Goal: Task Accomplishment & Management: Manage account settings

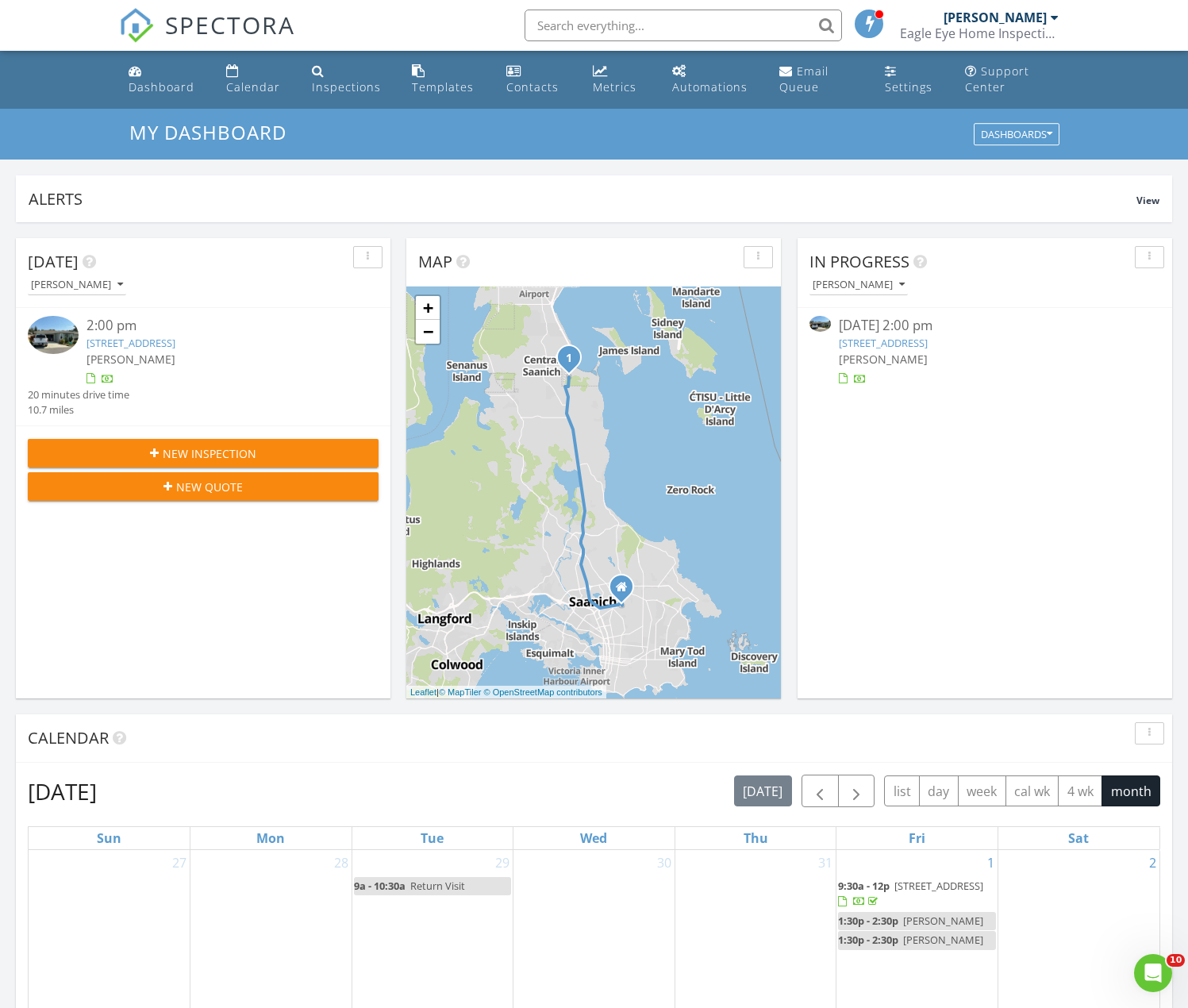
click at [142, 343] on link "[STREET_ADDRESS]" at bounding box center [131, 342] width 89 height 14
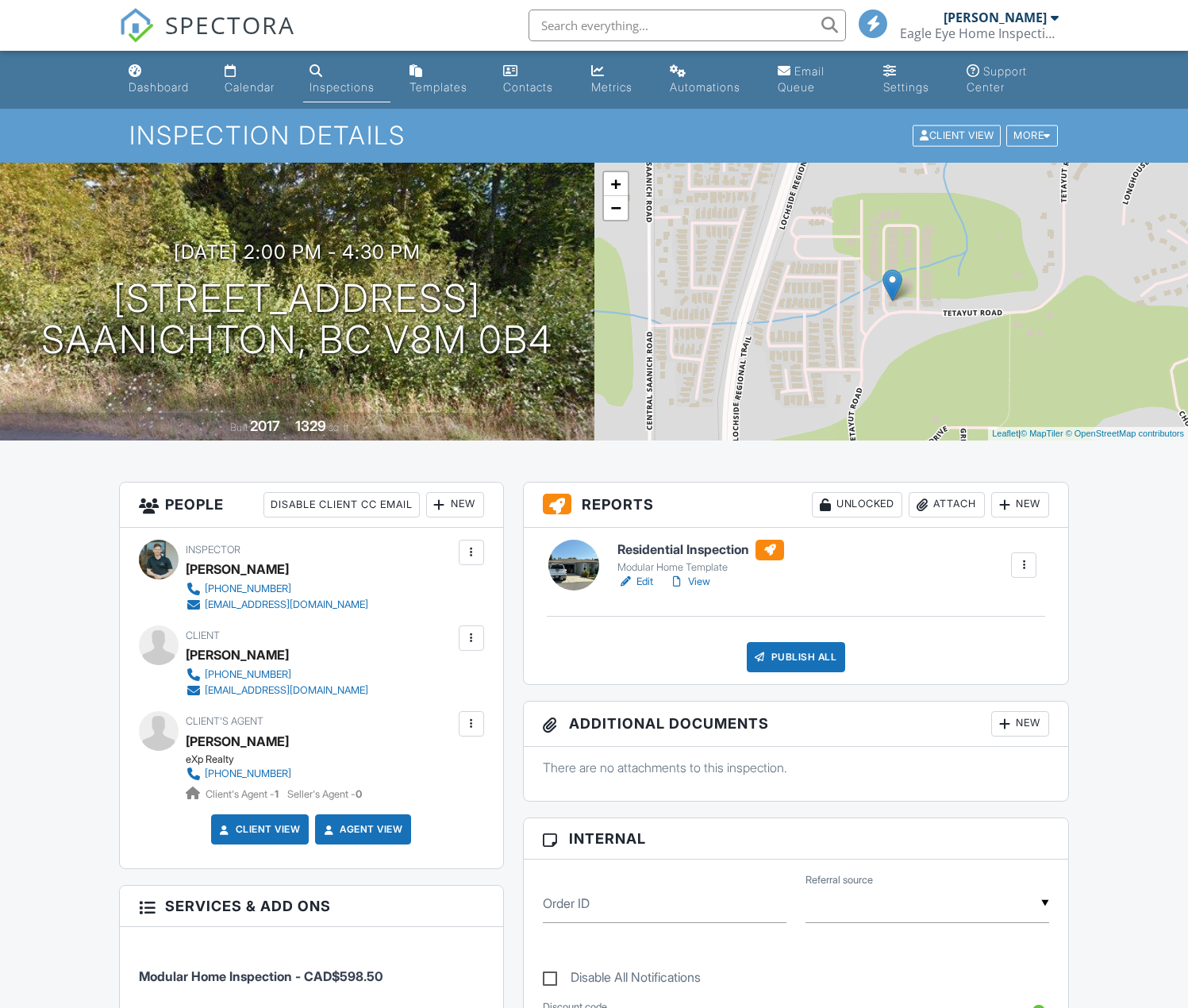
click at [704, 585] on link "View" at bounding box center [689, 582] width 41 height 16
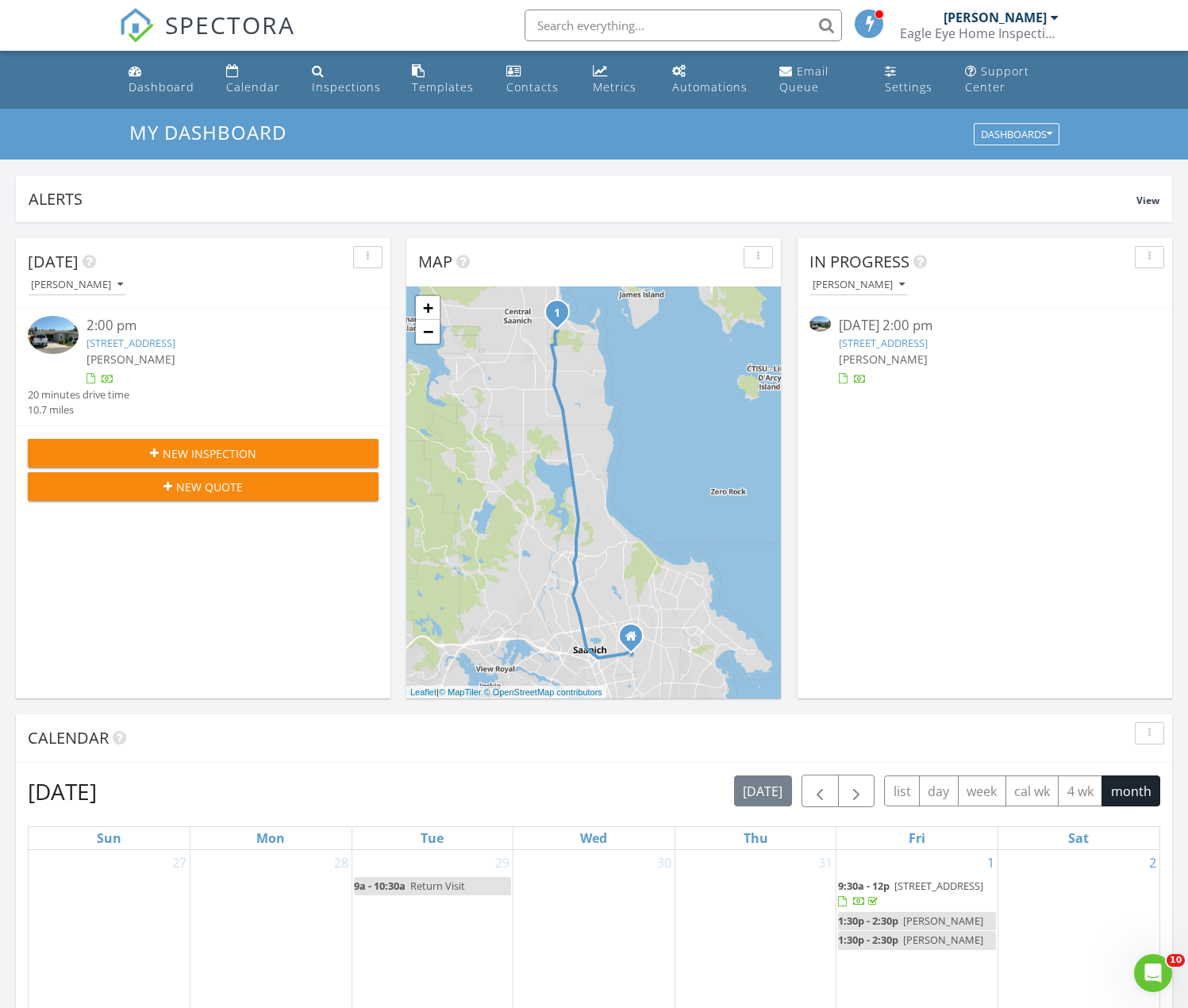
click at [167, 347] on link "[STREET_ADDRESS]" at bounding box center [131, 342] width 89 height 14
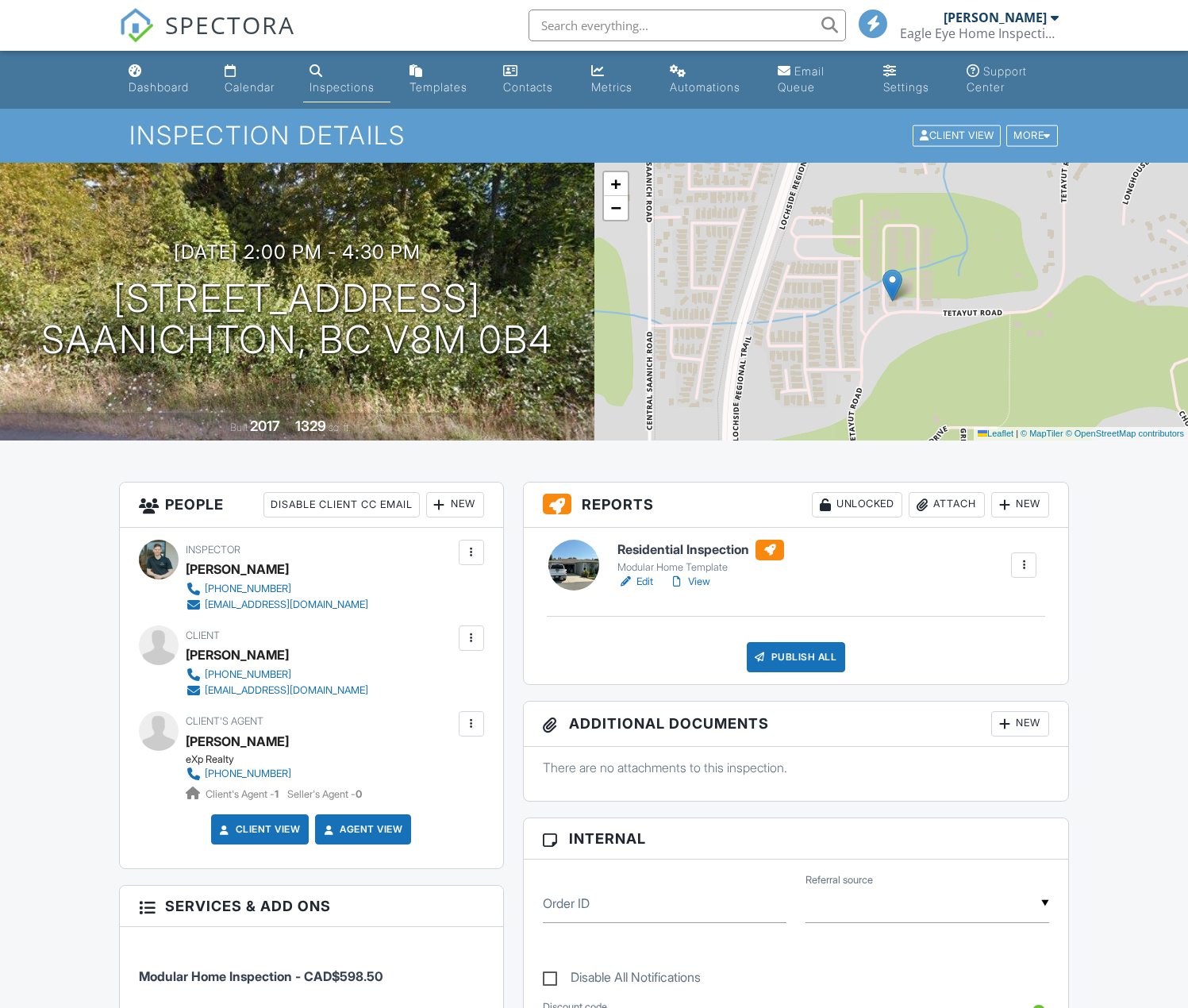
click at [477, 725] on div at bounding box center [471, 724] width 16 height 16
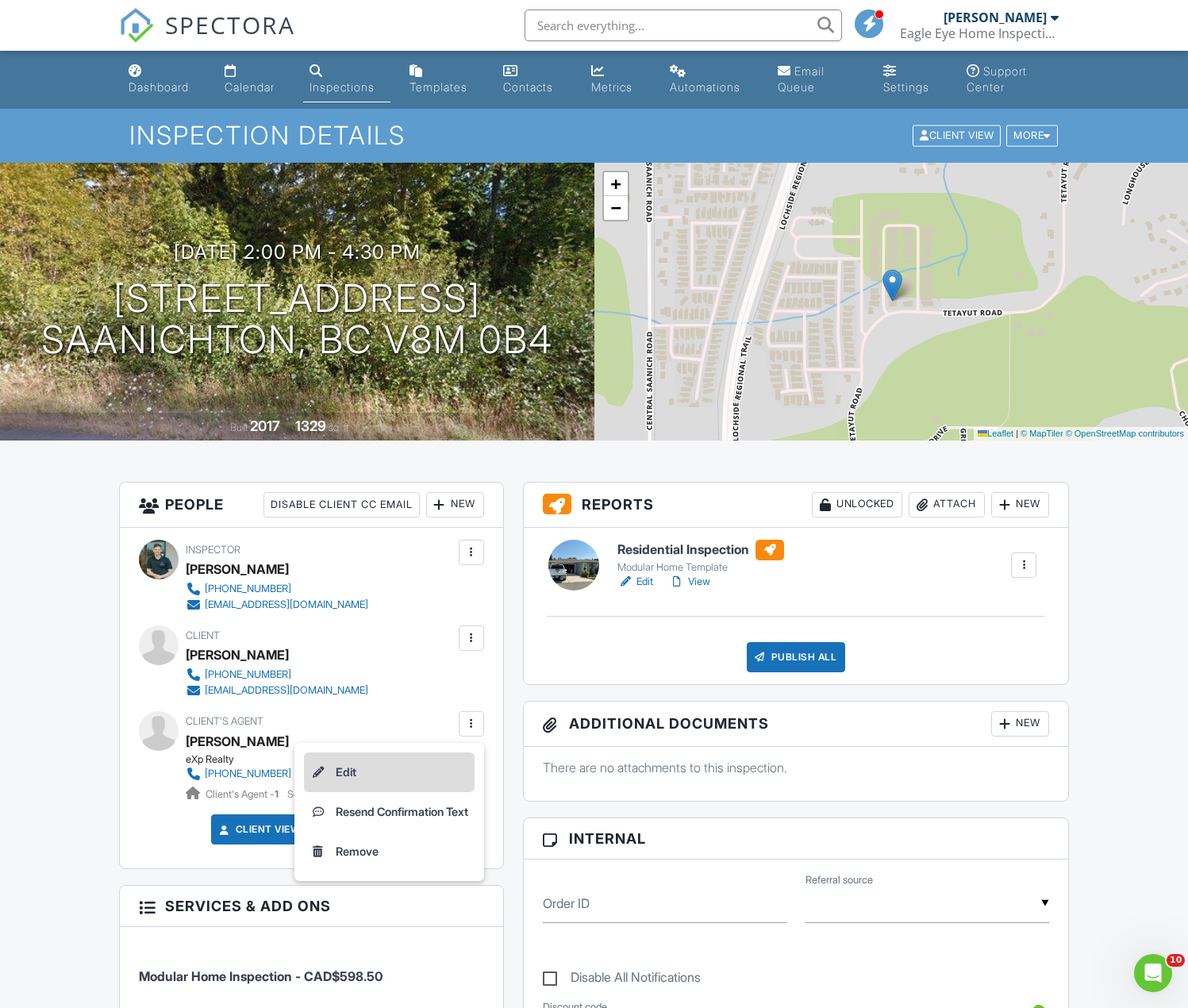
click at [413, 755] on li "Edit" at bounding box center [389, 772] width 171 height 40
